Goal: Task Accomplishment & Management: Complete application form

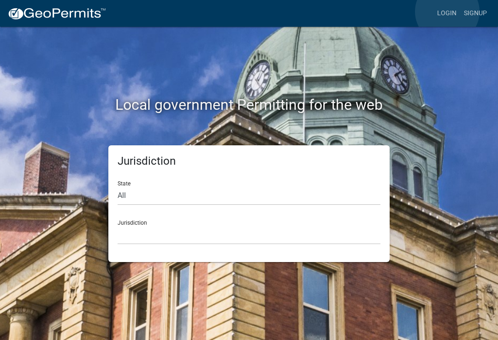
click at [448, 12] on link "Login" at bounding box center [446, 14] width 27 height 18
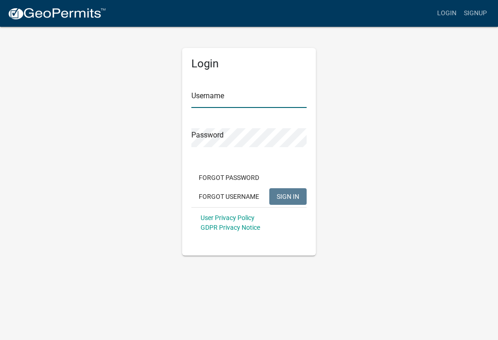
click at [240, 97] on input "Username" at bounding box center [248, 98] width 115 height 19
type input "[PERSON_NAME]"
click at [288, 196] on button "SIGN IN" at bounding box center [287, 196] width 37 height 17
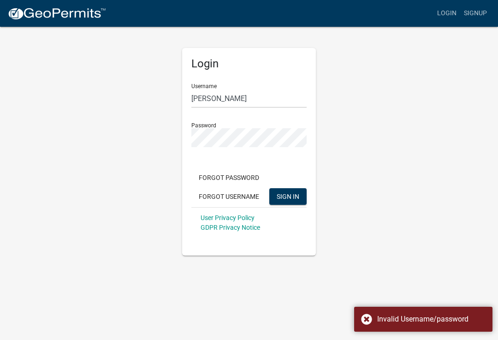
click at [290, 196] on span "SIGN IN" at bounding box center [288, 195] width 23 height 7
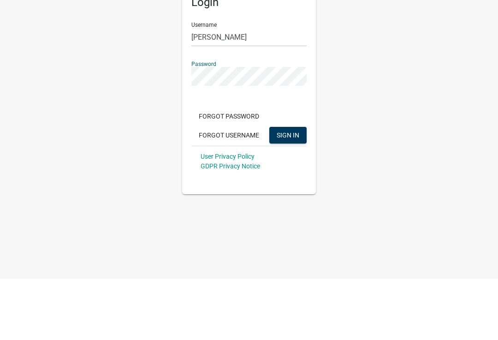
click at [288, 192] on span "SIGN IN" at bounding box center [288, 195] width 23 height 7
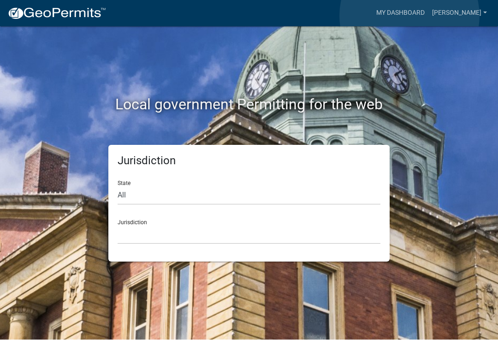
click at [409, 16] on link "My Dashboard" at bounding box center [400, 14] width 56 height 18
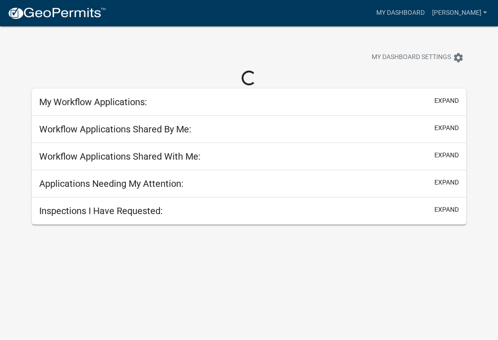
scroll to position [0, 0]
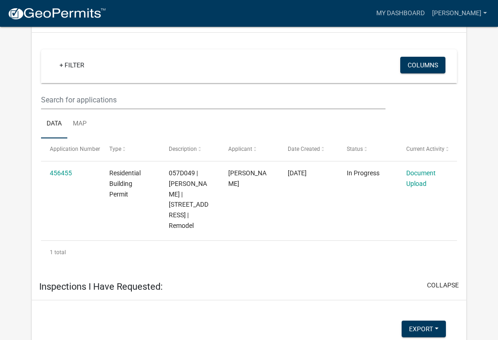
scroll to position [395, 0]
click at [430, 170] on link "Document Upload" at bounding box center [420, 179] width 29 height 18
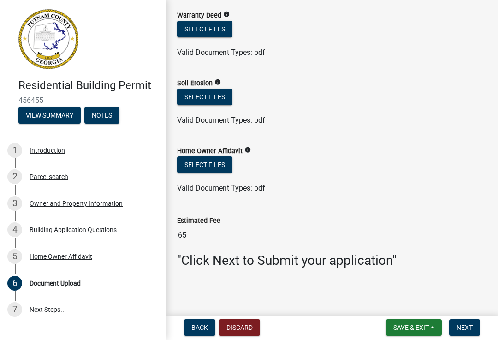
scroll to position [594, 0]
click at [211, 170] on button "Select files" at bounding box center [204, 165] width 55 height 17
click at [208, 163] on button "Select files" at bounding box center [204, 165] width 55 height 17
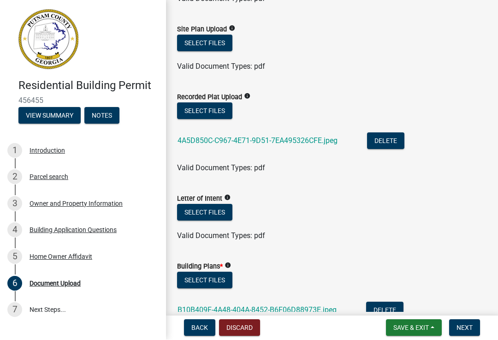
scroll to position [235, 0]
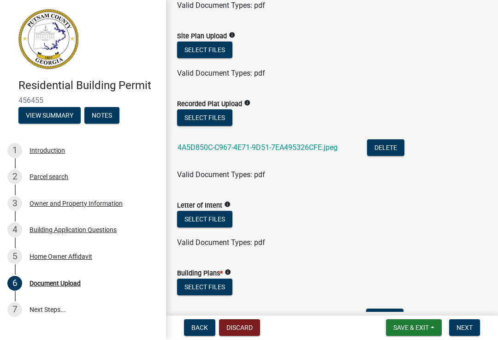
click at [301, 146] on link "4A5D850C-C967-4E71-9D51-7EA495326CFE.jpeg" at bounding box center [257, 147] width 160 height 9
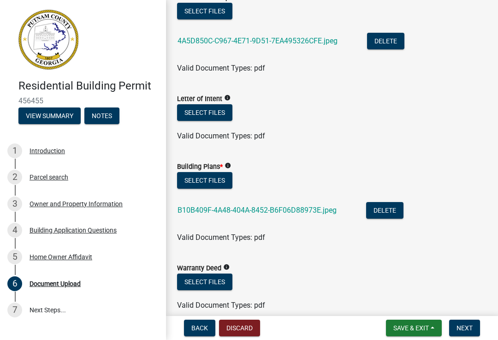
scroll to position [347, 0]
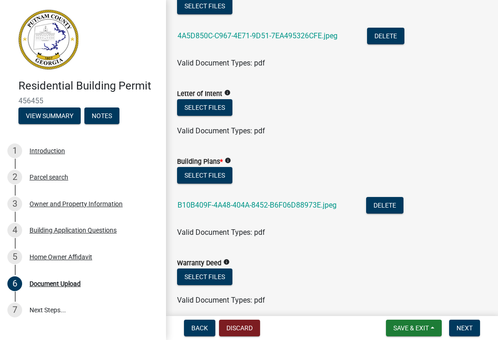
click at [290, 207] on link "B10B409F-4A48-404A-8452-B6F06D88973E.jpeg" at bounding box center [256, 204] width 159 height 9
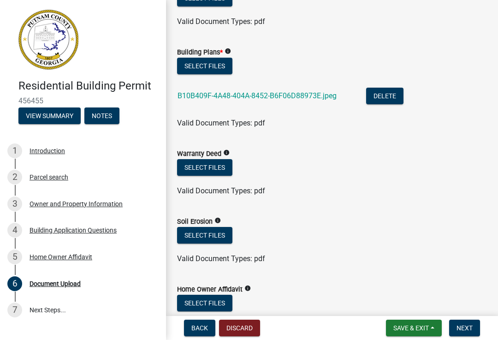
scroll to position [456, 0]
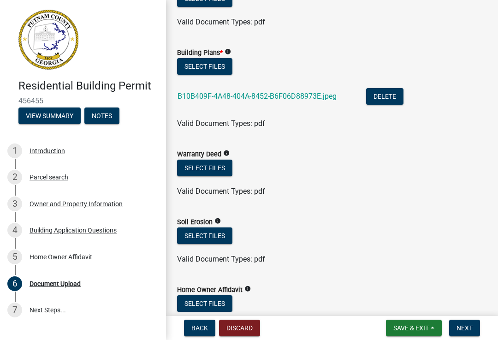
click at [251, 289] on icon "info" at bounding box center [247, 288] width 6 height 6
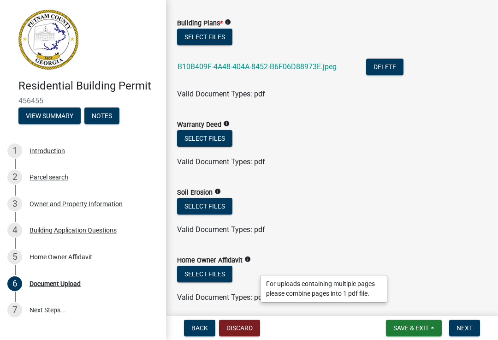
scroll to position [490, 0]
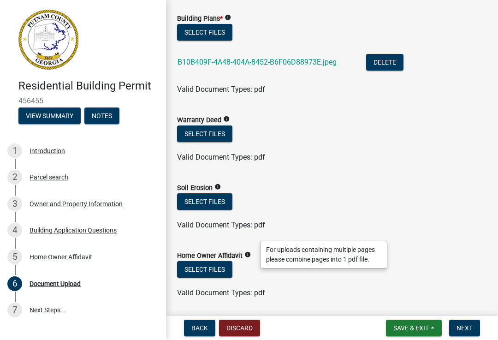
click at [404, 200] on div "Select files" at bounding box center [332, 202] width 310 height 19
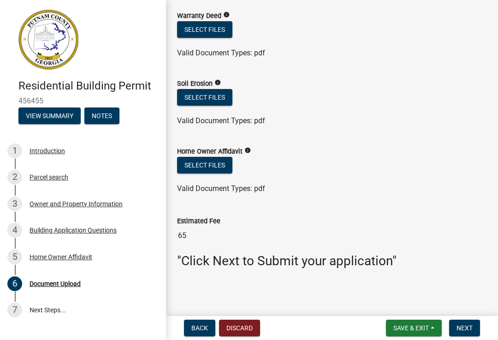
scroll to position [594, 0]
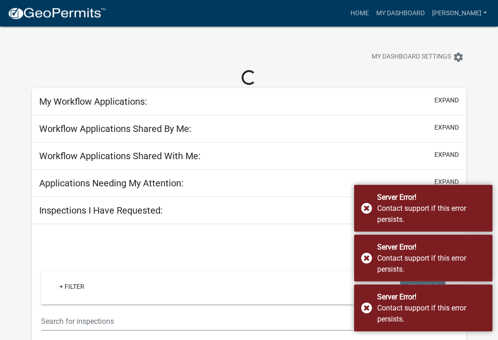
scroll to position [0, 0]
